Goal: Task Accomplishment & Management: Manage account settings

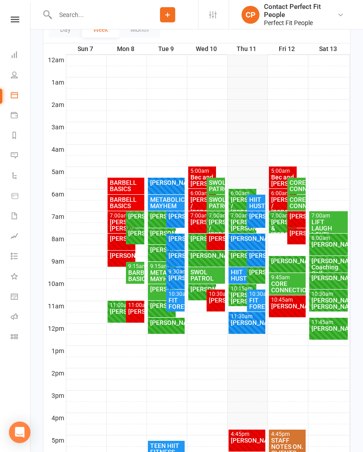
scroll to position [134, 0]
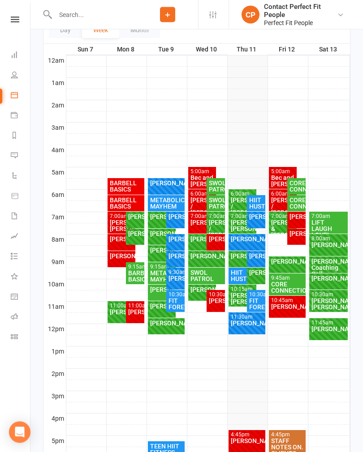
click at [276, 175] on div "Bec and [PERSON_NAME]" at bounding box center [282, 181] width 25 height 13
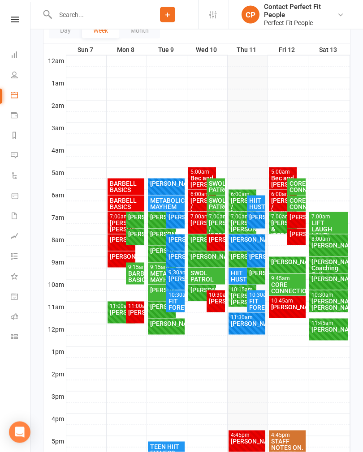
scroll to position [134, 0]
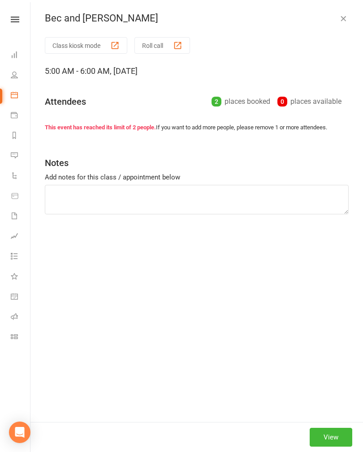
type textarea "Long bar pull downs RDL’s Incline DB curls X4 Burpee ball throws together Step …"
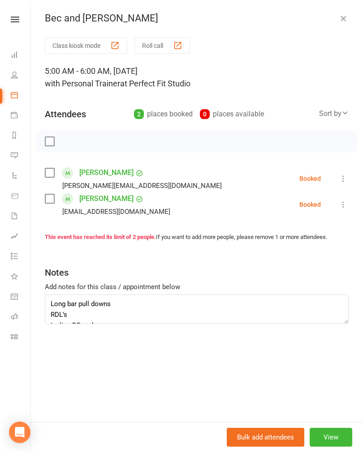
click at [341, 19] on icon "button" at bounding box center [343, 18] width 9 height 9
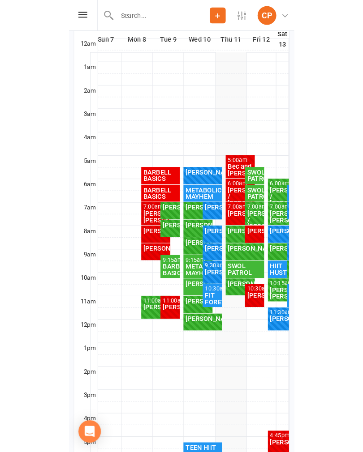
scroll to position [139, 0]
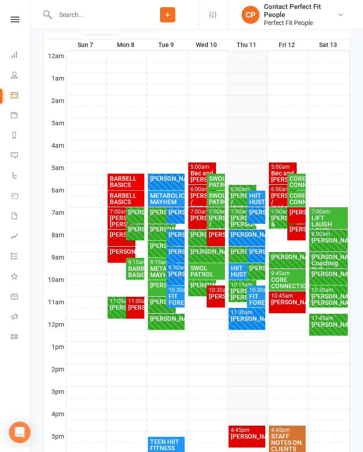
click at [358, 390] on div "Class kiosk mode Member self check-in Roll call kiosk mode Staff check-in for m…" at bounding box center [196, 246] width 332 height 710
click at [275, 171] on div "Bec and [PERSON_NAME]" at bounding box center [282, 176] width 25 height 13
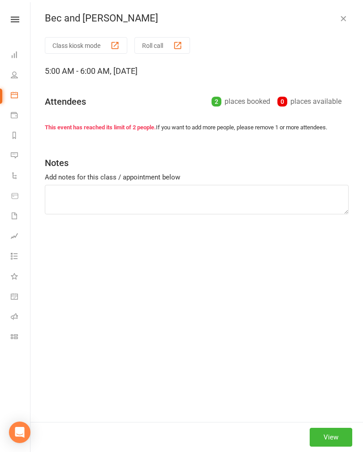
type textarea "Long bar pull downs RDL’s Incline DB curls X4 Burpee ball throws together Step …"
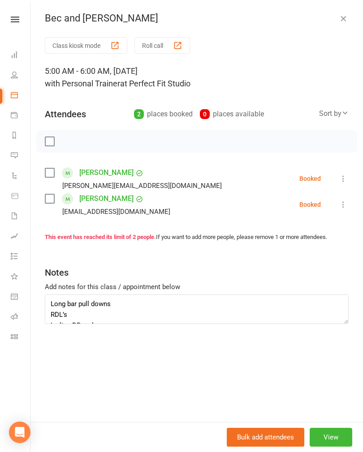
click at [338, 23] on button "button" at bounding box center [343, 18] width 11 height 11
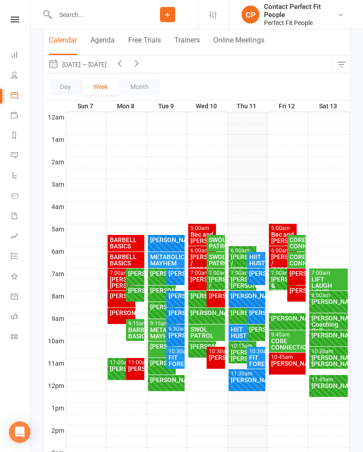
scroll to position [75, 0]
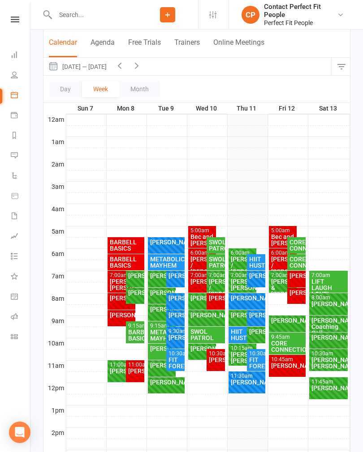
click at [140, 68] on icon "button" at bounding box center [137, 65] width 10 height 10
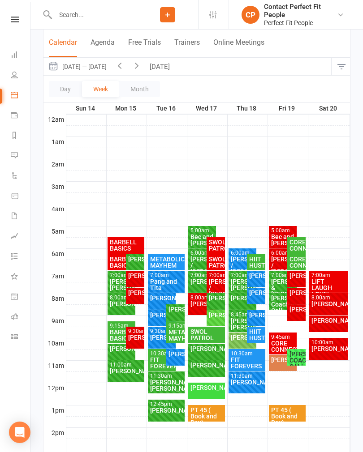
click at [142, 68] on icon "button" at bounding box center [137, 65] width 10 height 10
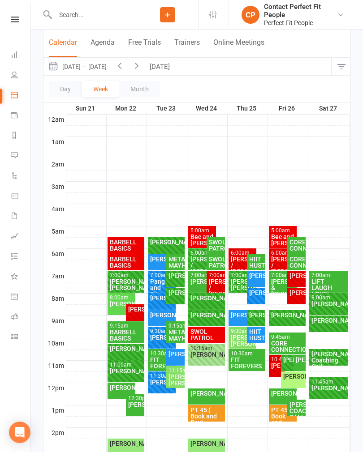
click at [124, 67] on icon "button" at bounding box center [120, 65] width 10 height 10
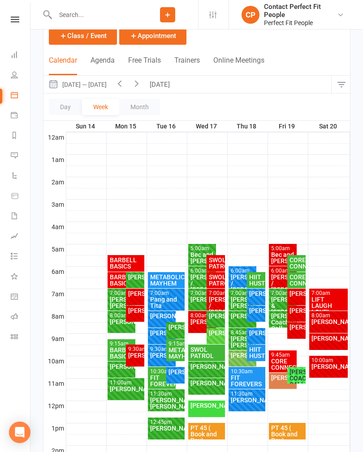
scroll to position [57, 0]
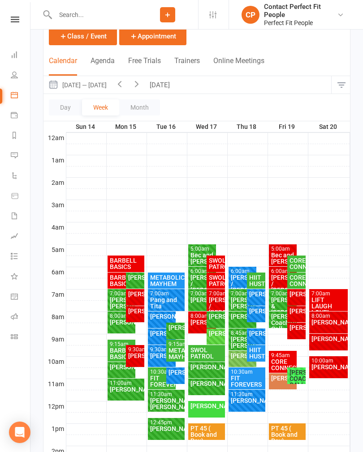
click at [124, 89] on icon "button" at bounding box center [120, 84] width 10 height 10
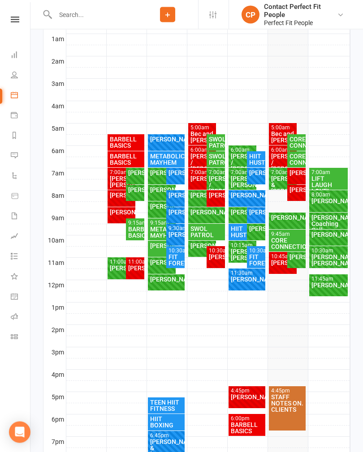
scroll to position [178, 0]
click at [255, 427] on div "BARBELL BASICS" at bounding box center [247, 428] width 34 height 13
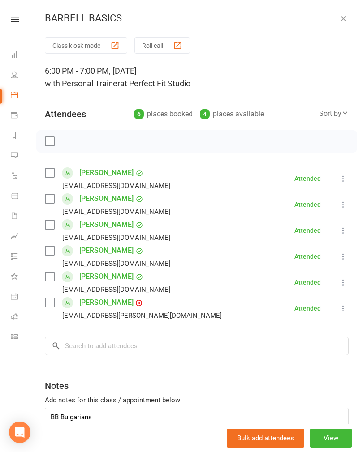
scroll to position [0, 0]
click at [346, 16] on icon "button" at bounding box center [343, 18] width 9 height 9
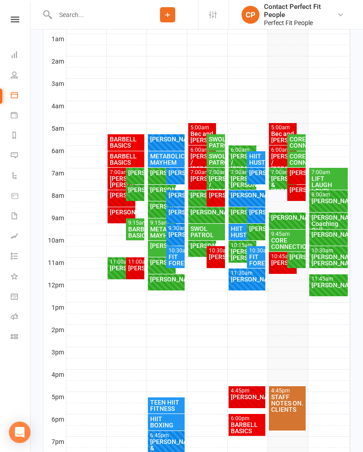
click at [275, 137] on div "Bec and [PERSON_NAME]" at bounding box center [282, 137] width 25 height 13
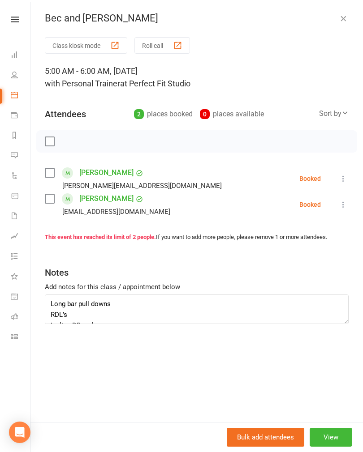
click at [343, 21] on icon "button" at bounding box center [343, 18] width 9 height 9
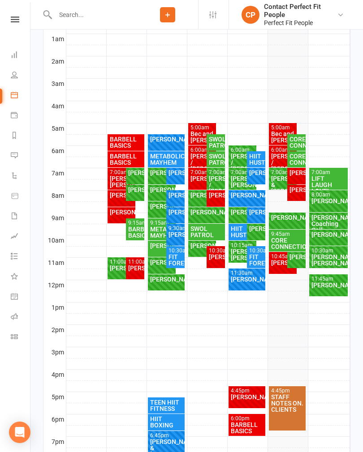
click at [277, 162] on div "[PERSON_NAME] / [PERSON_NAME]" at bounding box center [282, 162] width 25 height 19
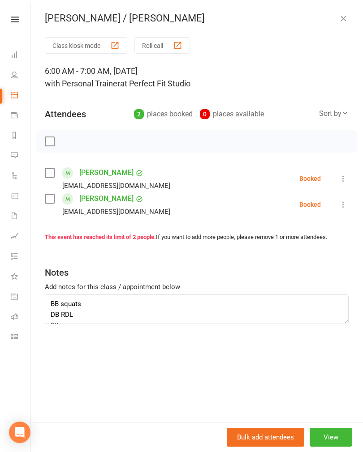
click at [100, 173] on link "[PERSON_NAME]" at bounding box center [106, 173] width 54 height 14
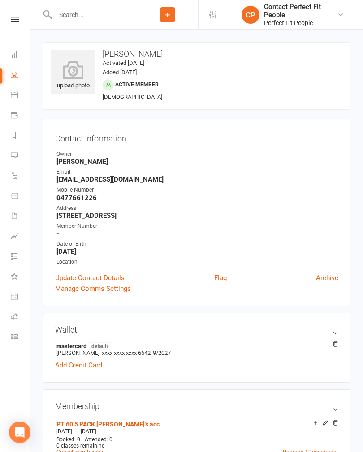
click at [260, 353] on li "mastercard default [PERSON_NAME] xxxx xxxx xxxx 6642 9/2027" at bounding box center [196, 349] width 283 height 17
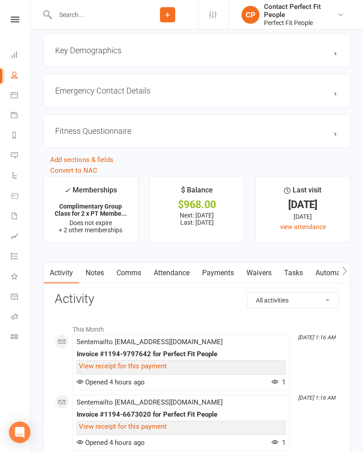
scroll to position [1032, 0]
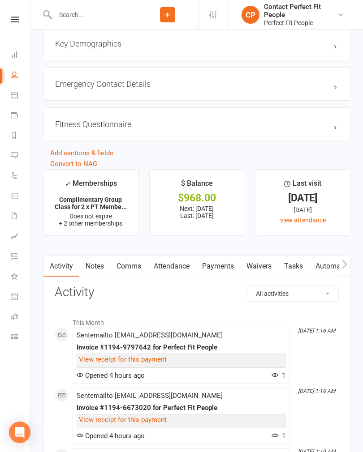
click at [91, 266] on link "Notes" at bounding box center [94, 266] width 31 height 21
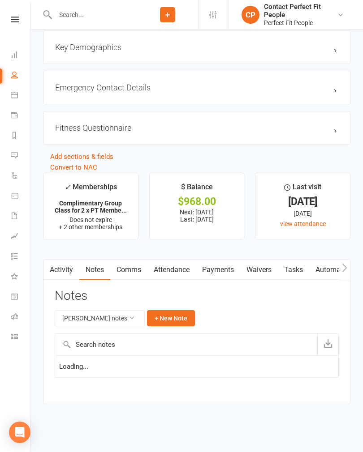
scroll to position [928, 0]
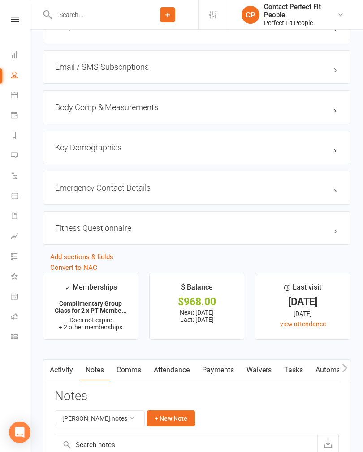
click at [335, 231] on h3 "Fitness Questionnaire edit" at bounding box center [196, 227] width 283 height 9
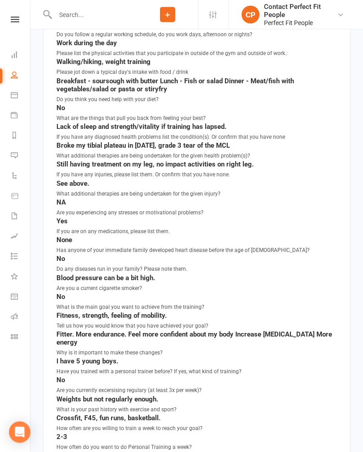
scroll to position [1175, 0]
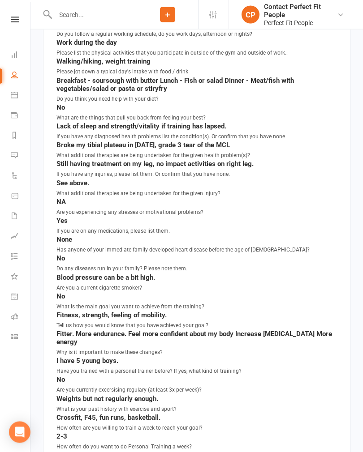
click at [19, 102] on link "Calendar" at bounding box center [21, 96] width 20 height 20
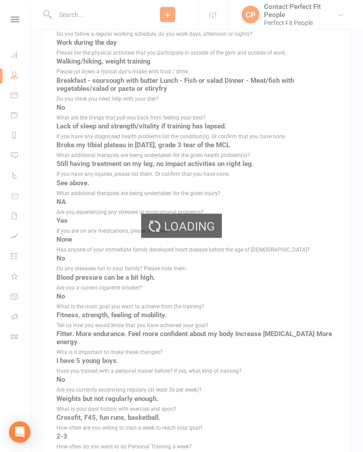
scroll to position [1175, 0]
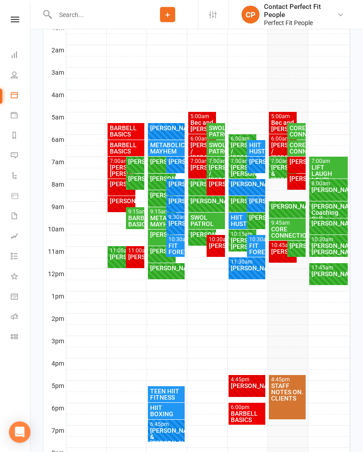
scroll to position [189, 0]
click at [281, 123] on div "Bec and [PERSON_NAME]" at bounding box center [282, 126] width 25 height 13
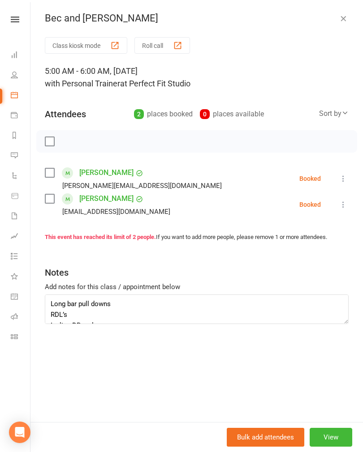
click at [45, 140] on label at bounding box center [49, 141] width 9 height 9
click at [67, 142] on icon "button" at bounding box center [69, 142] width 10 height 10
click at [338, 23] on button "button" at bounding box center [343, 18] width 11 height 11
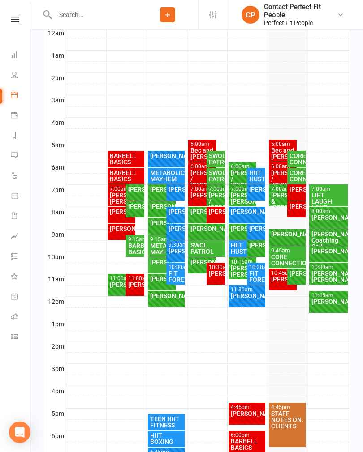
scroll to position [160, 0]
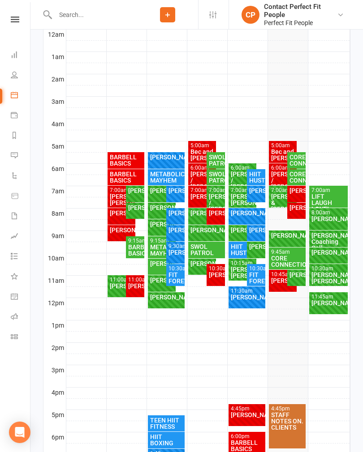
click at [275, 153] on div "Bec and [PERSON_NAME]" at bounding box center [282, 155] width 25 height 13
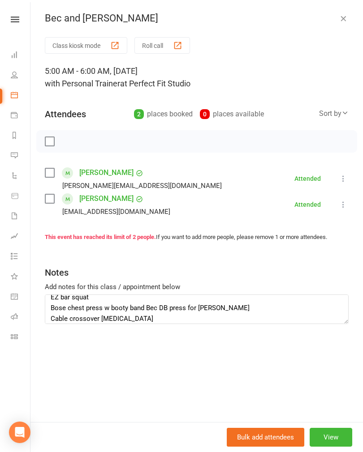
scroll to position [91, 0]
